Goal: Navigation & Orientation: Go to known website

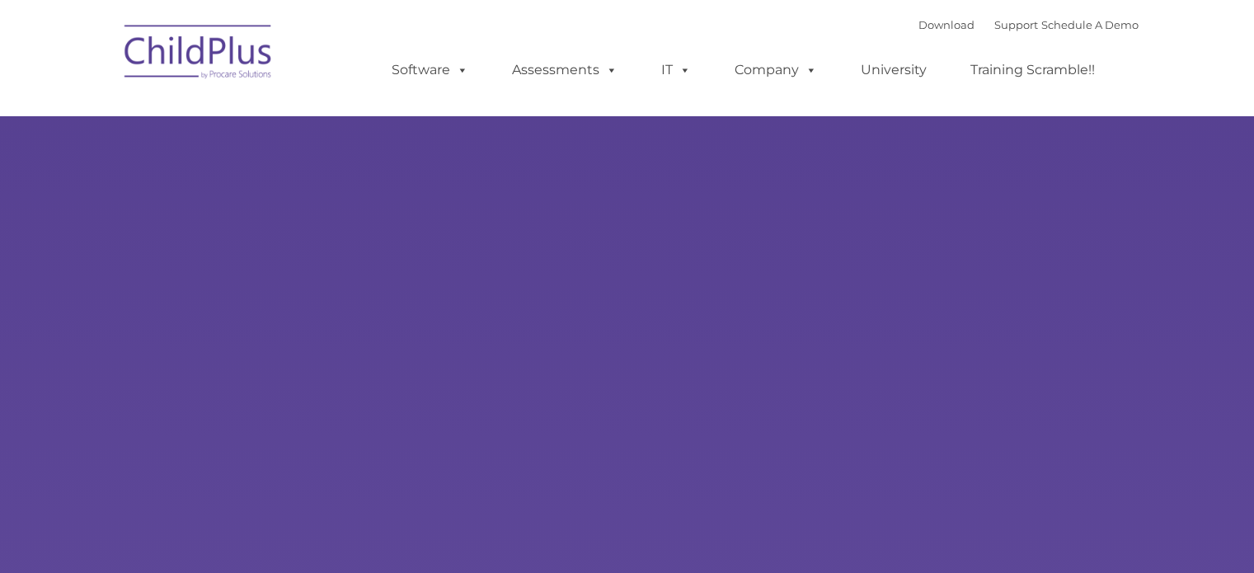
select select "MEDIUM"
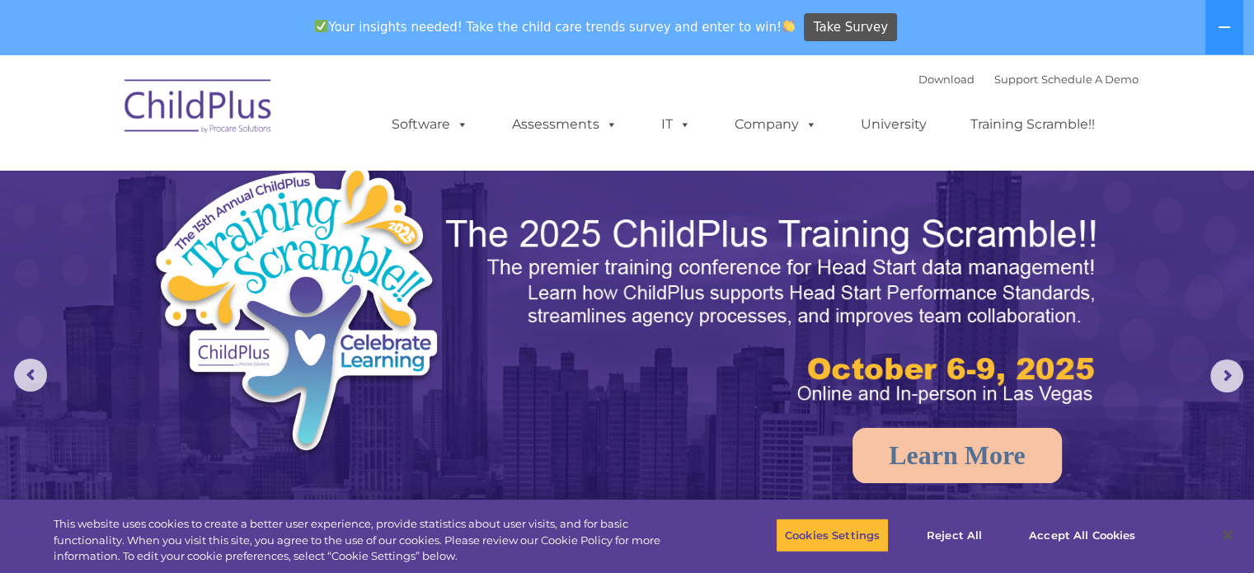
click at [223, 102] on img at bounding box center [198, 109] width 165 height 82
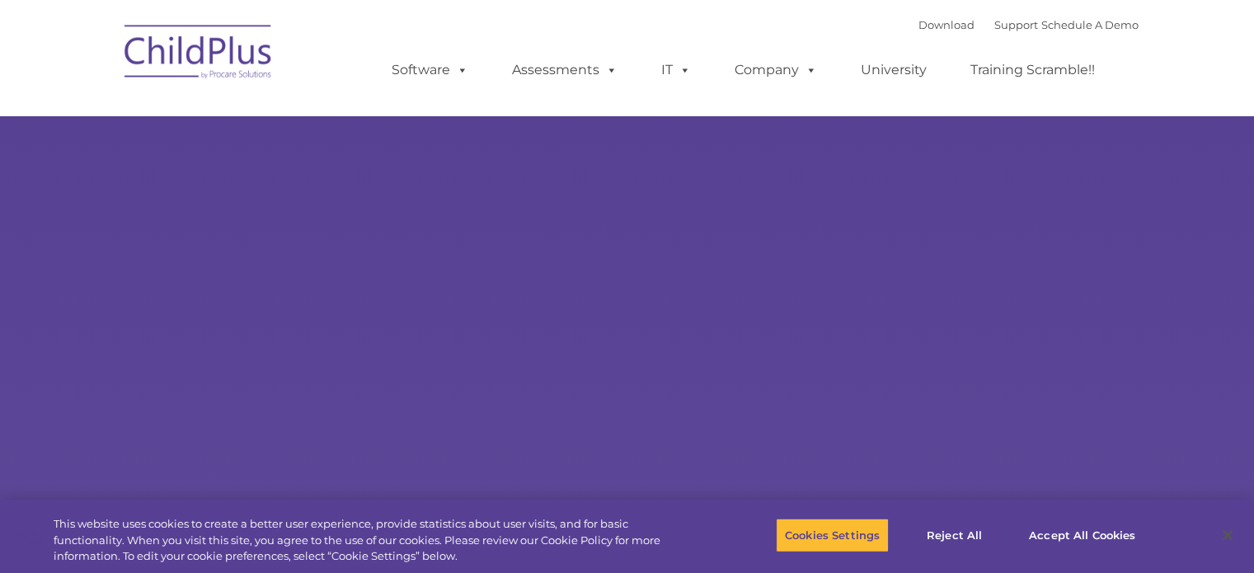
select select "MEDIUM"
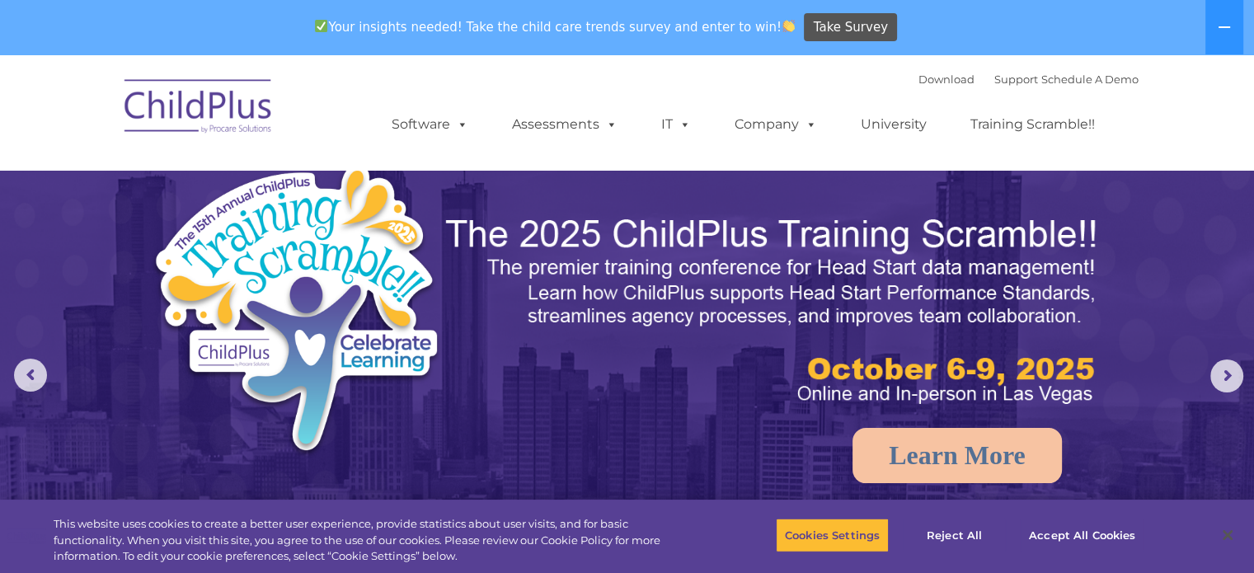
click at [718, 372] on img at bounding box center [774, 311] width 661 height 197
